Goal: Information Seeking & Learning: Learn about a topic

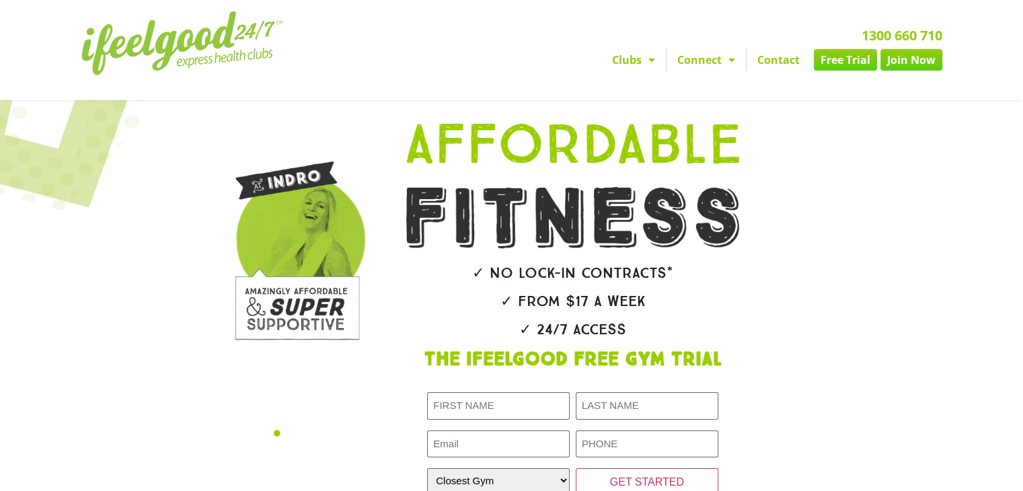
click at [231, 49] on img at bounding box center [182, 43] width 202 height 64
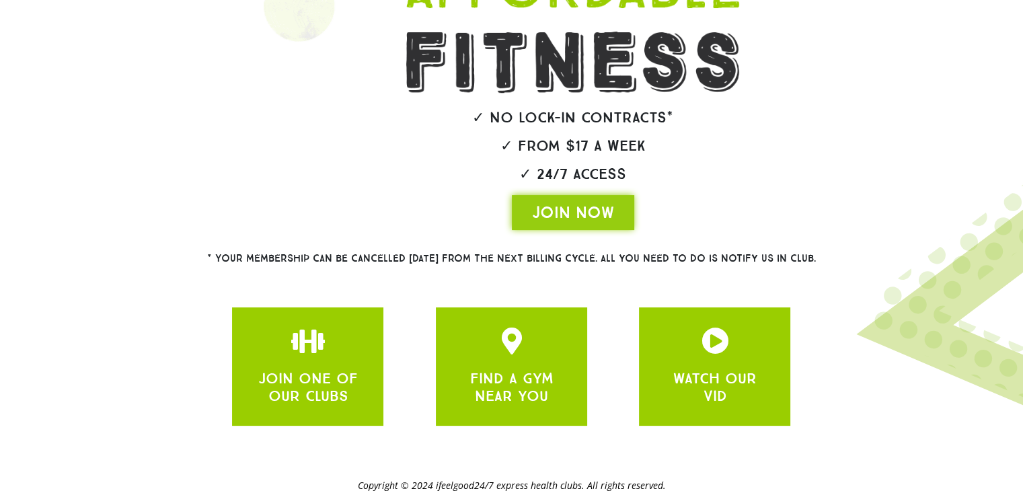
scroll to position [283, 0]
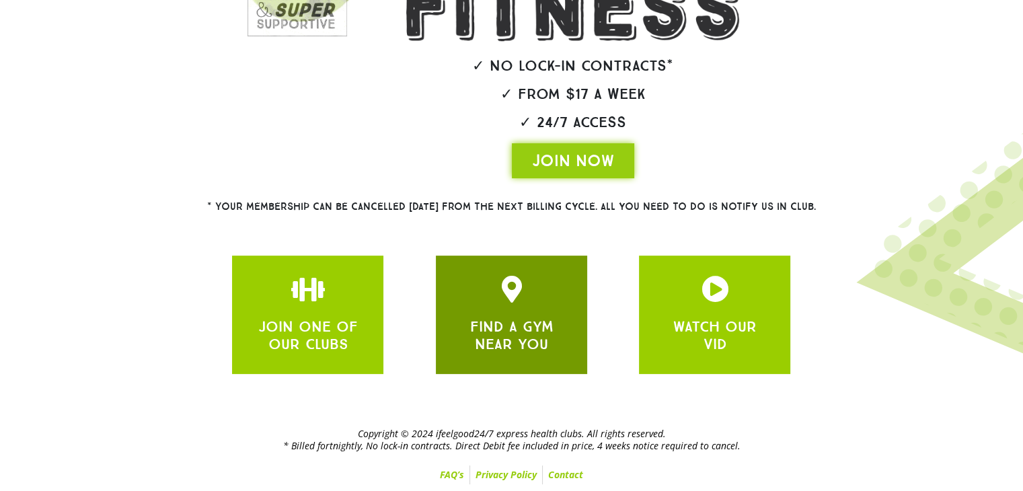
click at [482, 300] on div at bounding box center [511, 289] width 111 height 27
click at [514, 326] on link "FIND A GYM NEAR YOU" at bounding box center [511, 336] width 83 height 36
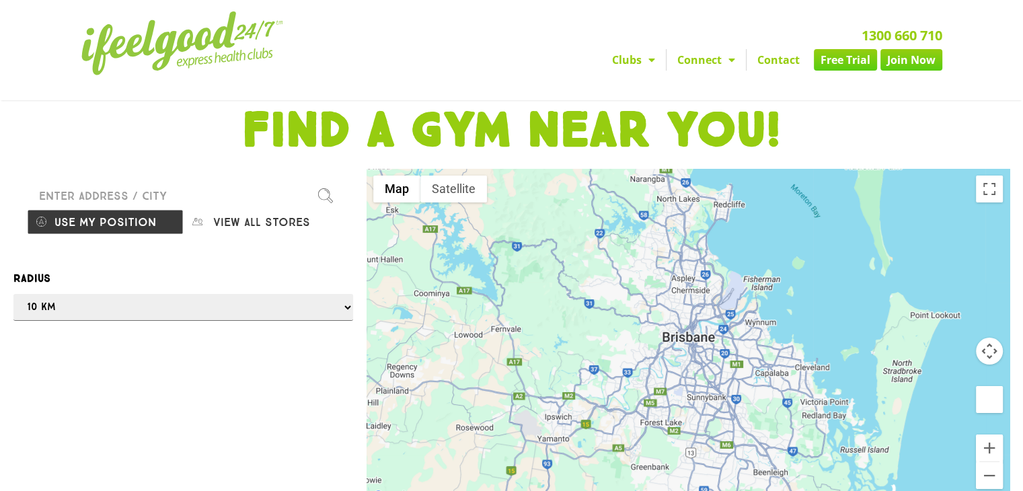
click at [124, 46] on img at bounding box center [182, 43] width 202 height 64
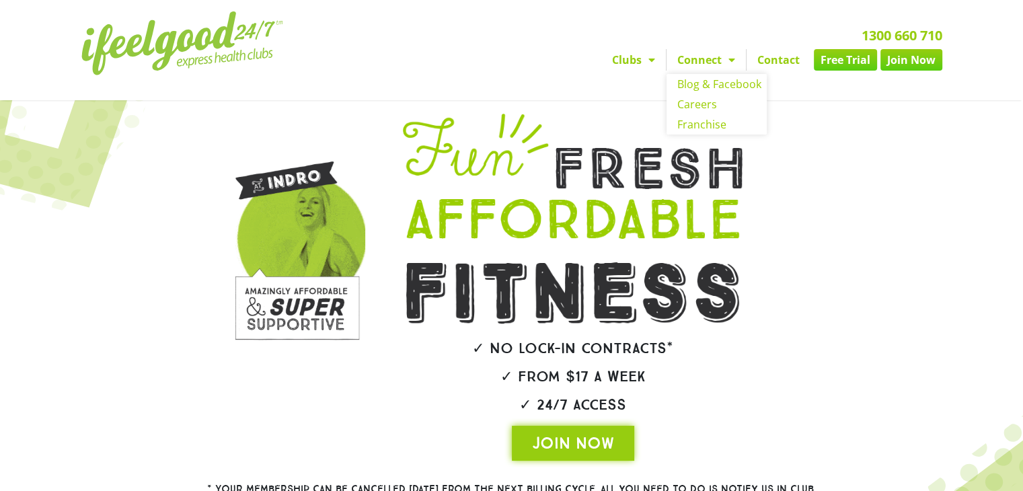
click at [717, 64] on link "Connect" at bounding box center [706, 60] width 79 height 22
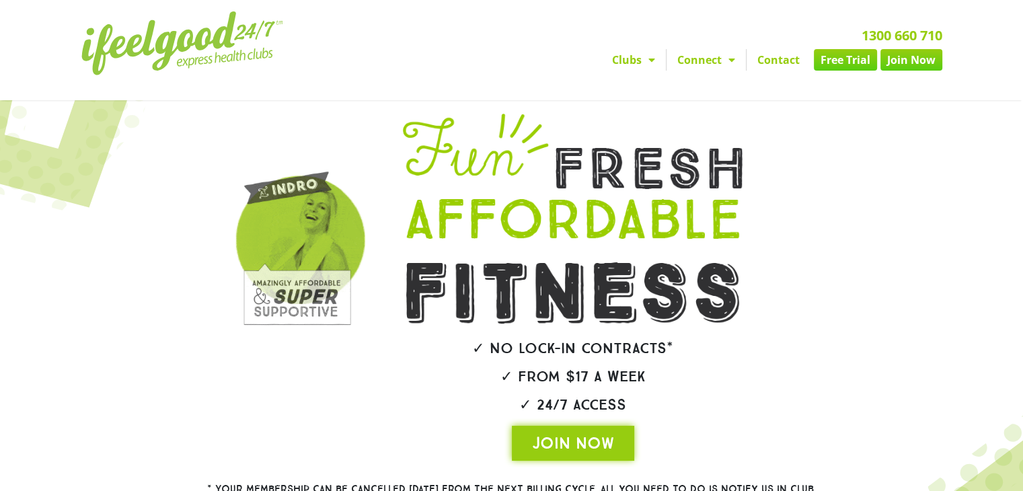
click at [717, 64] on link "Connect" at bounding box center [706, 60] width 79 height 22
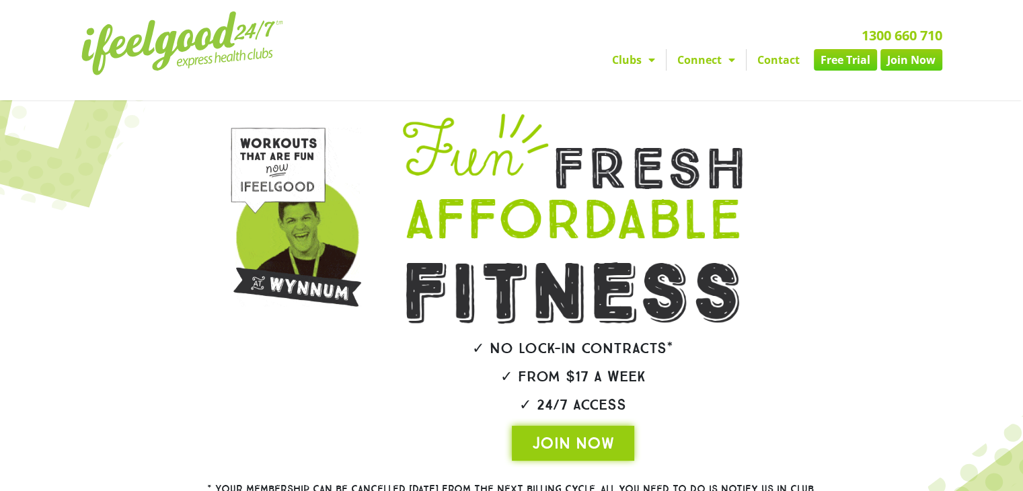
click at [231, 49] on img at bounding box center [182, 43] width 202 height 64
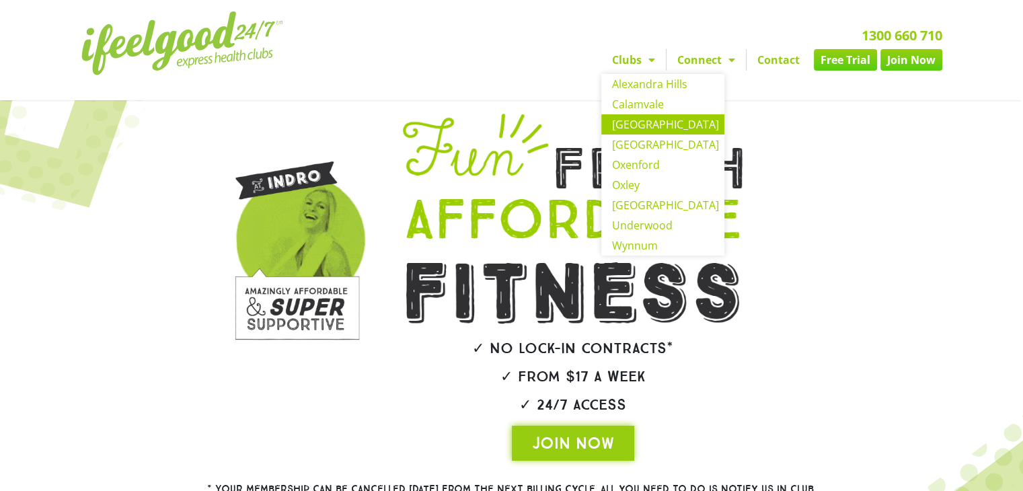
click at [661, 129] on link "[GEOGRAPHIC_DATA]" at bounding box center [663, 124] width 123 height 20
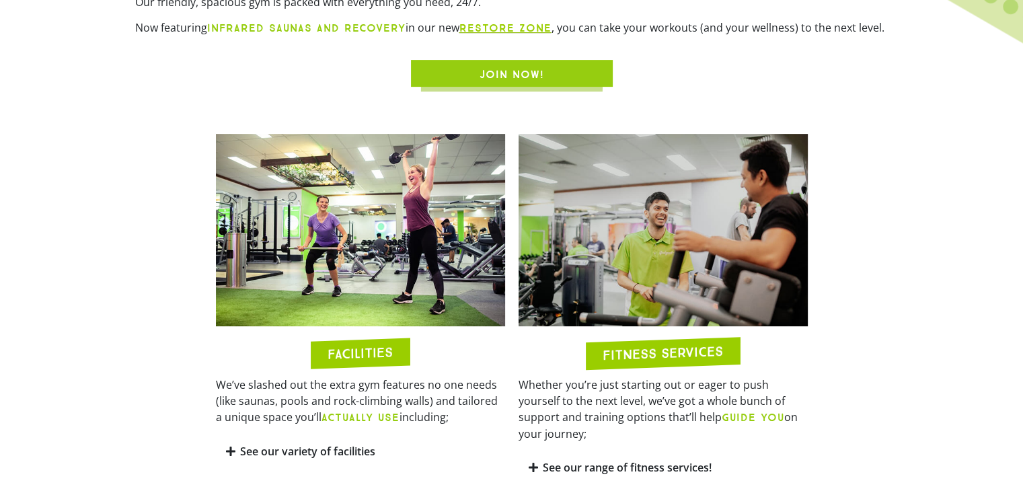
scroll to position [567, 0]
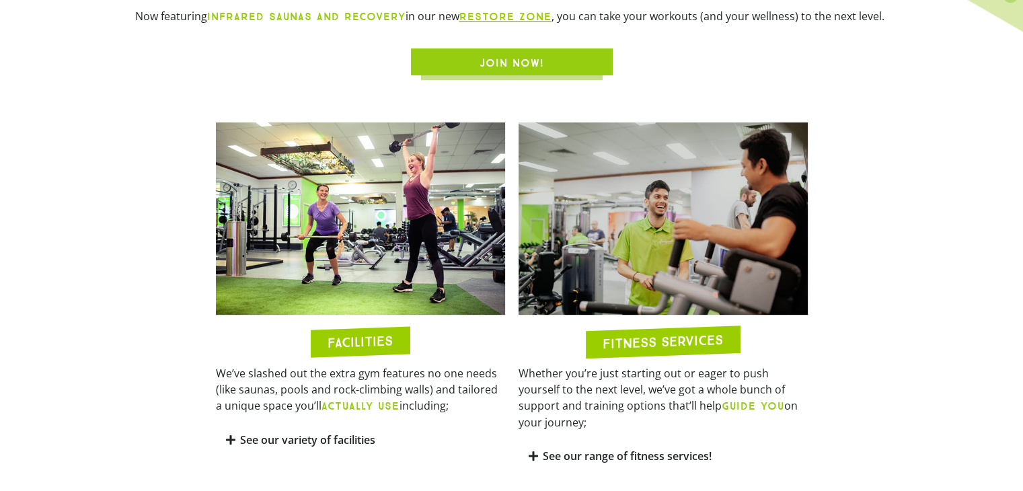
click at [516, 287] on div "FITNESS SERVICES Whether you’re just starting out or eager to push yourself to …" at bounding box center [663, 297] width 303 height 363
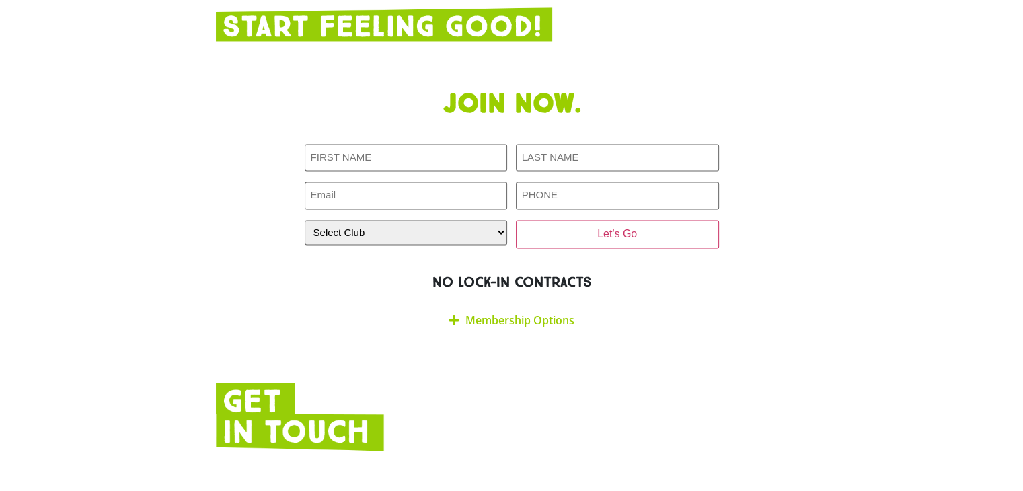
scroll to position [2272, 0]
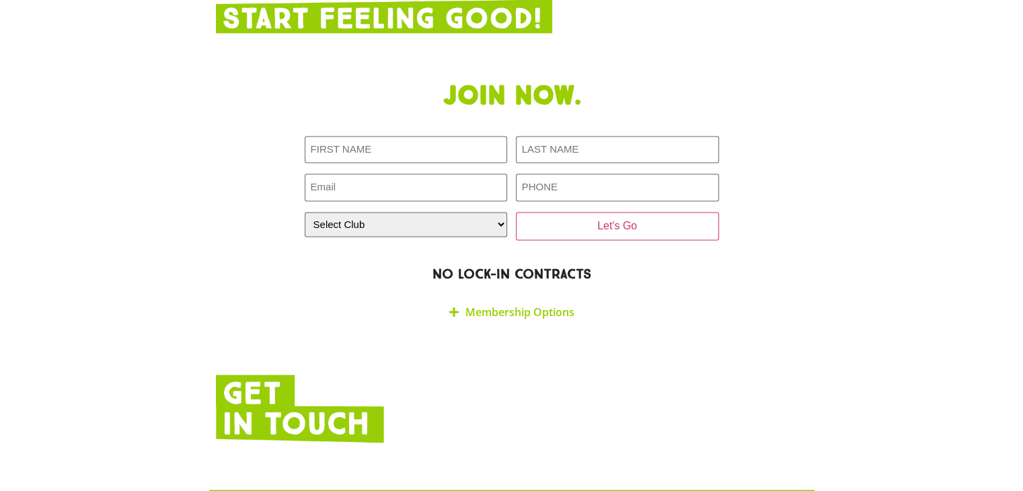
click at [525, 304] on link "Membership Options" at bounding box center [520, 311] width 109 height 15
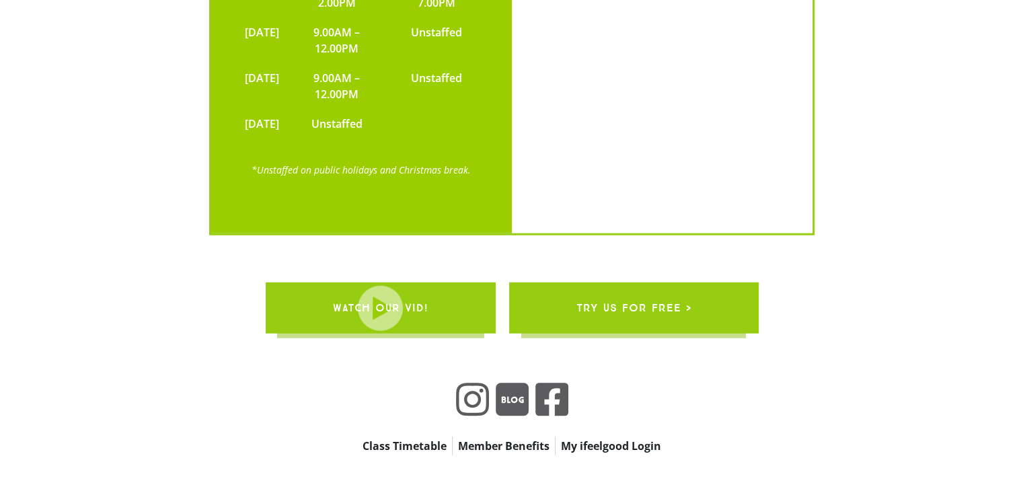
scroll to position [3469, 0]
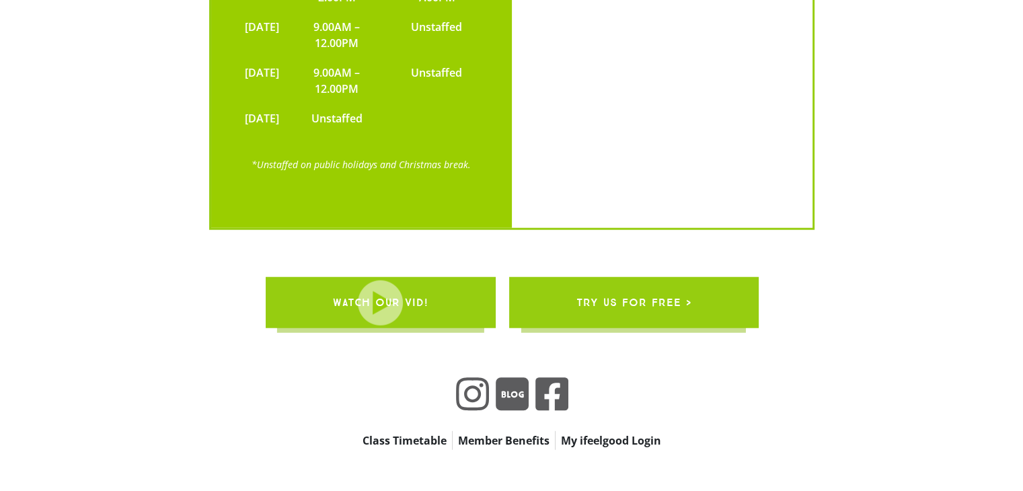
click at [494, 431] on link "Member Benefits" at bounding box center [504, 440] width 102 height 19
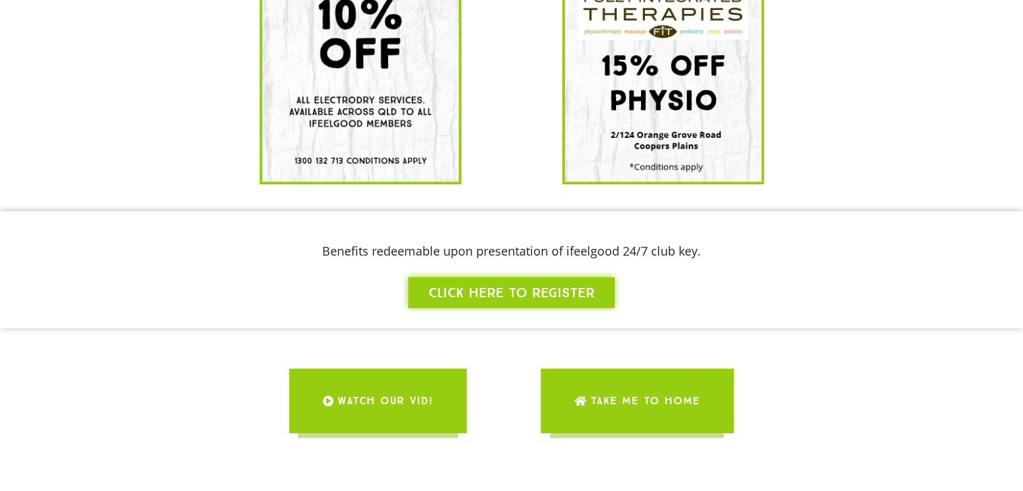
scroll to position [462, 0]
